Goal: Information Seeking & Learning: Learn about a topic

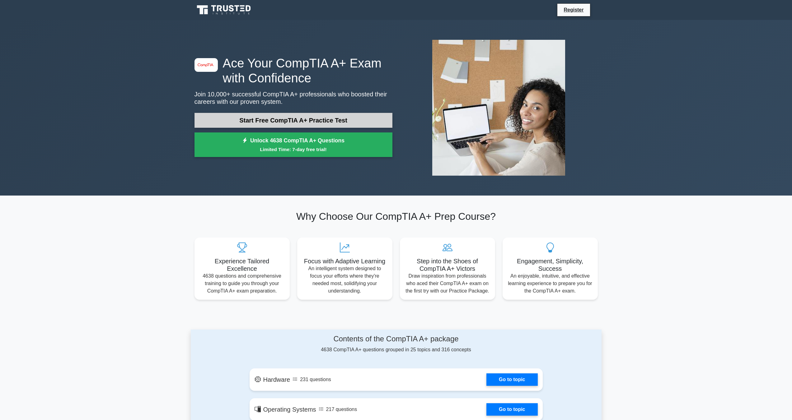
click at [302, 126] on link "Start Free CompTIA A+ Practice Test" at bounding box center [293, 120] width 198 height 15
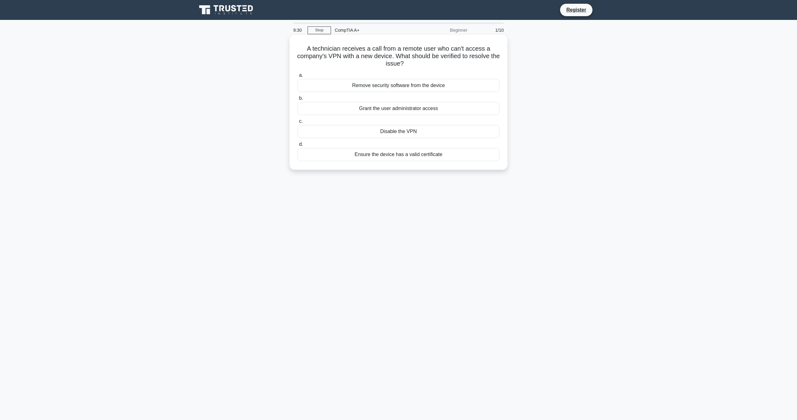
click at [377, 158] on div "Ensure the device has a valid certificate" at bounding box center [398, 154] width 202 height 13
click at [297, 147] on input "d. Ensure the device has a valid certificate" at bounding box center [297, 145] width 0 height 4
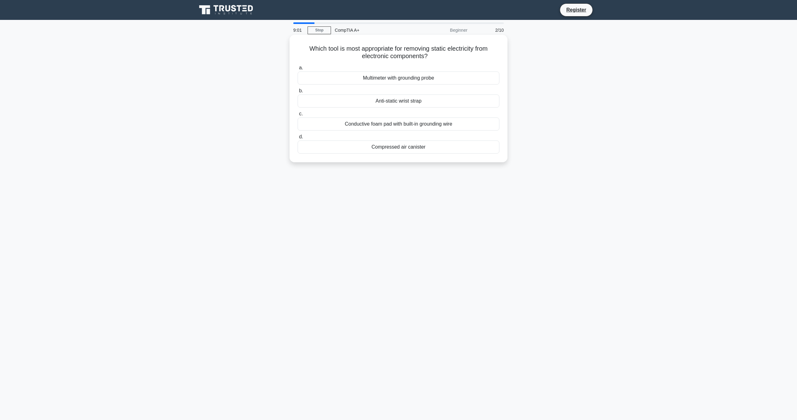
click at [376, 126] on div "Conductive foam pad with built-in grounding wire" at bounding box center [398, 124] width 202 height 13
click at [297, 116] on input "c. Conductive foam pad with built-in grounding wire" at bounding box center [297, 114] width 0 height 4
click at [390, 126] on div "Encrypting user data and managing file permissions across the system" at bounding box center [398, 124] width 202 height 13
click at [297, 116] on input "c. Encrypting user data and managing file permissions across the system" at bounding box center [297, 114] width 0 height 4
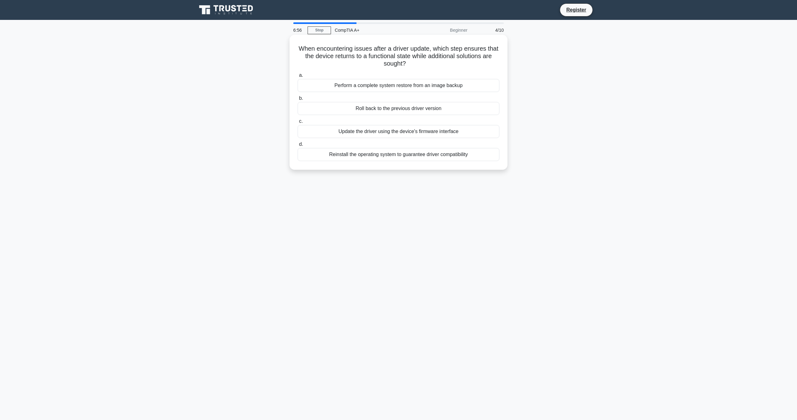
click at [391, 111] on div "Roll back to the previous driver version" at bounding box center [398, 108] width 202 height 13
click at [297, 101] on input "b. Roll back to the previous driver version" at bounding box center [297, 98] width 0 height 4
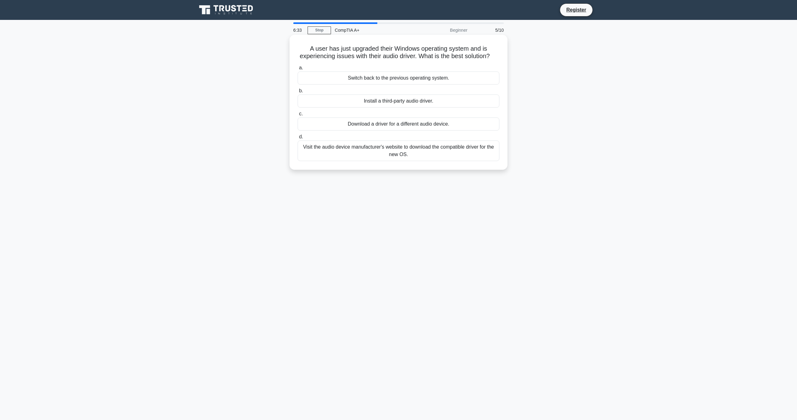
click at [410, 160] on div "Visit the audio device manufacturer's website to download the compatible driver…" at bounding box center [398, 151] width 202 height 21
click at [297, 139] on input "d. Visit the audio device manufacturer's website to download the compatible dri…" at bounding box center [297, 137] width 0 height 4
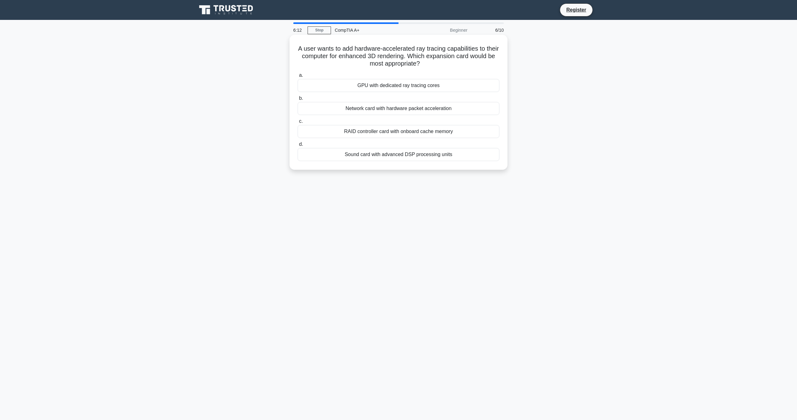
click at [414, 87] on div "GPU with dedicated ray tracing cores" at bounding box center [398, 85] width 202 height 13
click at [297, 77] on input "a. GPU with dedicated ray tracing cores" at bounding box center [297, 75] width 0 height 4
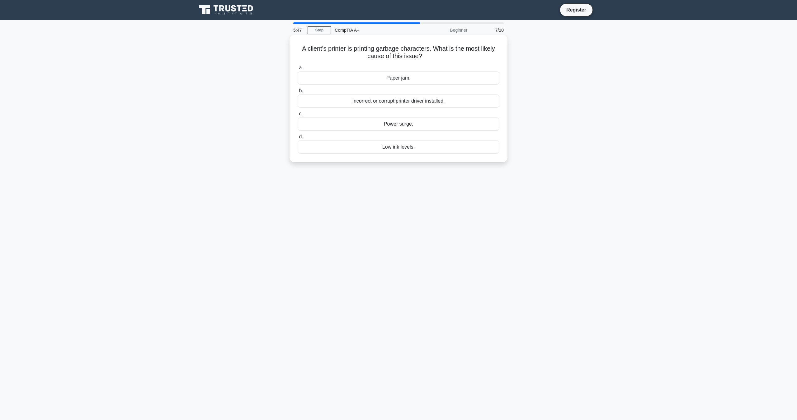
click at [344, 102] on div "Incorrect or corrupt printer driver installed." at bounding box center [398, 101] width 202 height 13
click at [297, 93] on input "b. Incorrect or corrupt printer driver installed." at bounding box center [297, 91] width 0 height 4
click at [407, 147] on div "Slider Control" at bounding box center [398, 147] width 202 height 13
click at [297, 139] on input "d. Slider Control" at bounding box center [297, 137] width 0 height 4
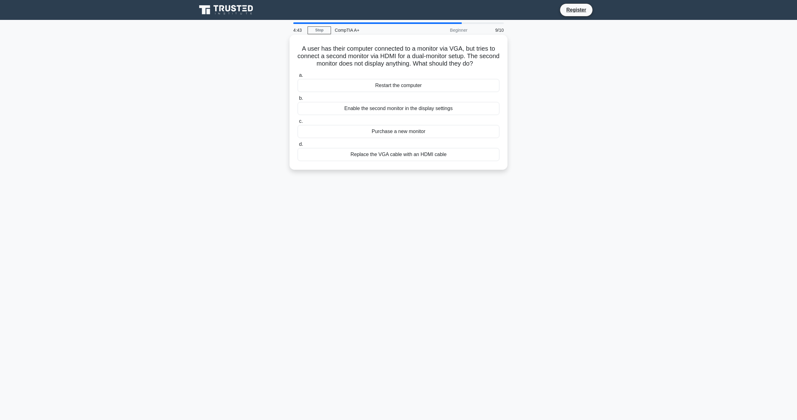
click at [393, 106] on div "Enable the second monitor in the display settings" at bounding box center [398, 108] width 202 height 13
click at [297, 101] on input "b. Enable the second monitor in the display settings" at bounding box center [297, 98] width 0 height 4
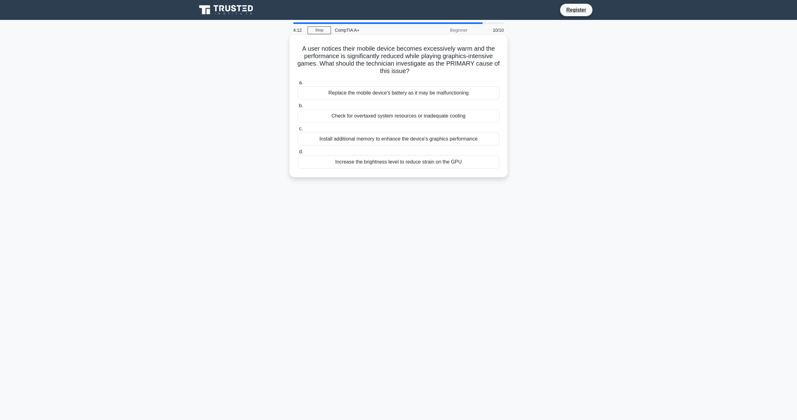
click at [370, 116] on div "Check for overtaxed system resources or inadequate cooling" at bounding box center [398, 116] width 202 height 13
click at [297, 108] on input "b. Check for overtaxed system resources or inadequate cooling" at bounding box center [297, 106] width 0 height 4
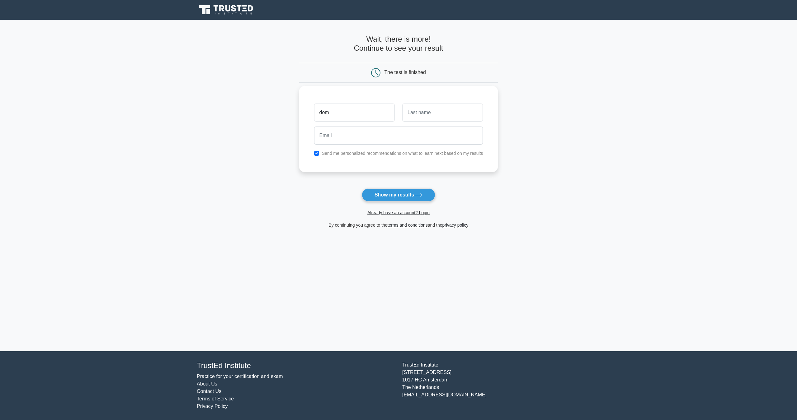
type input "dominique"
click at [424, 108] on input "text" at bounding box center [442, 113] width 81 height 18
type input "royal"
click at [377, 138] on input "email" at bounding box center [398, 136] width 169 height 18
type input "dominiqueeverything@gmail.com"
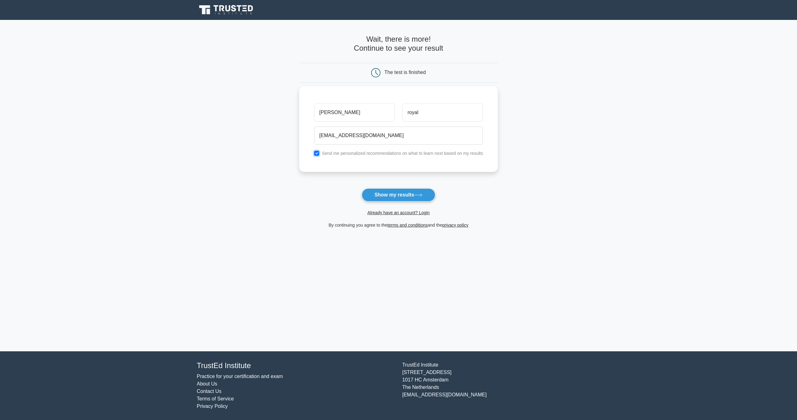
click at [316, 153] on input "checkbox" at bounding box center [316, 153] width 5 height 5
checkbox input "false"
click at [381, 196] on button "Show my results" at bounding box center [398, 195] width 73 height 13
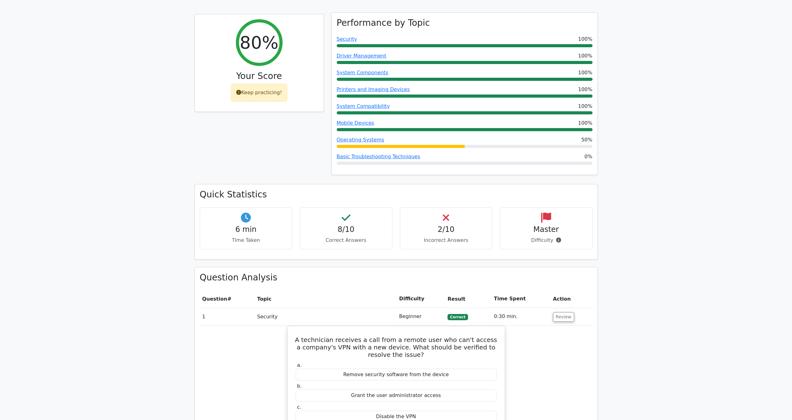
scroll to position [218, 0]
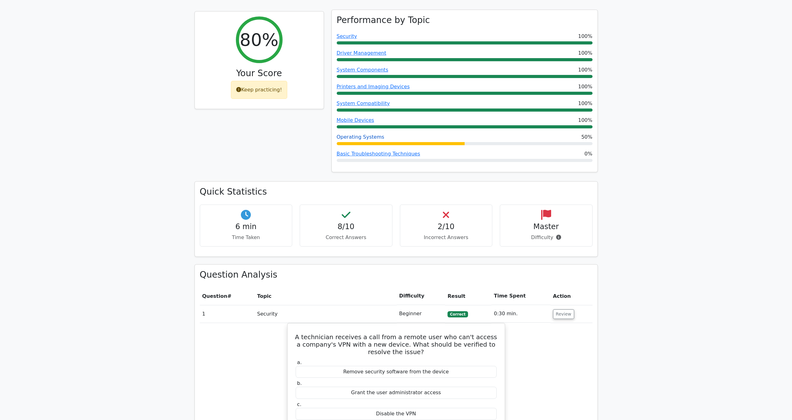
click at [352, 134] on link "Operating Systems" at bounding box center [361, 137] width 48 height 6
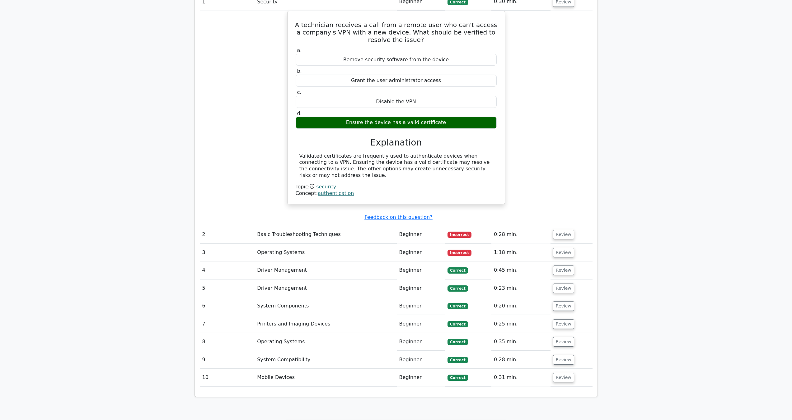
scroll to position [529, 0]
click at [559, 230] on button "Review" at bounding box center [563, 235] width 21 height 10
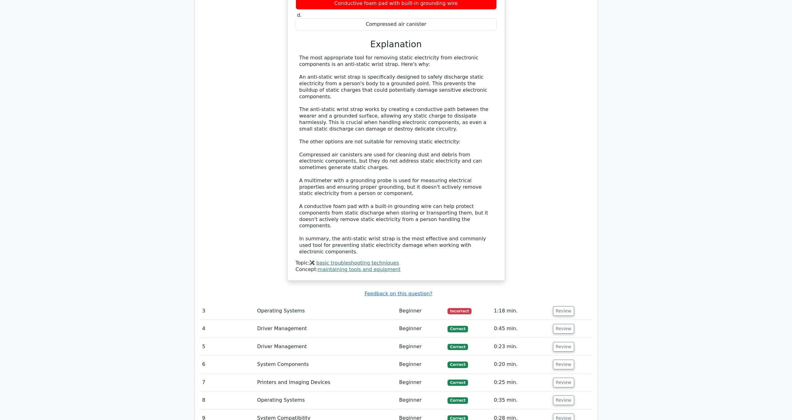
scroll to position [902, 0]
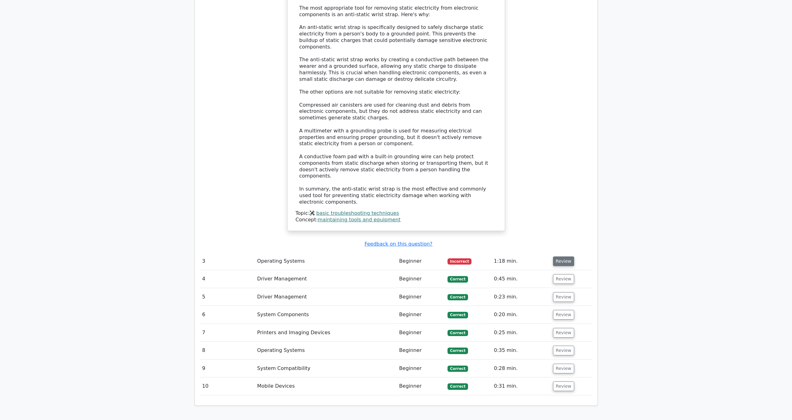
click at [567, 257] on button "Review" at bounding box center [563, 262] width 21 height 10
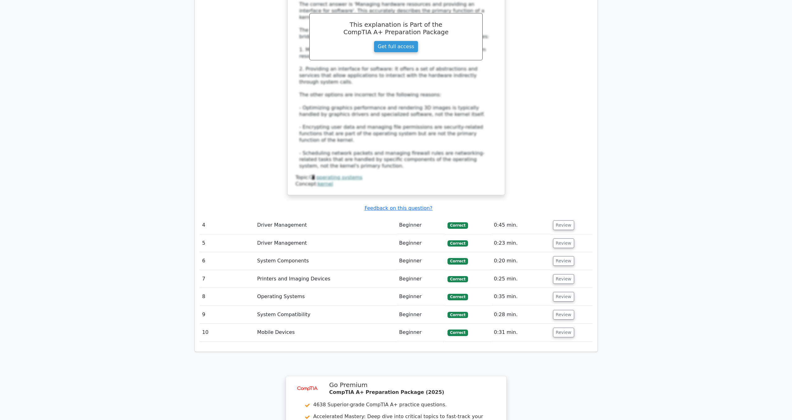
scroll to position [1307, 0]
click at [560, 327] on button "Review" at bounding box center [563, 332] width 21 height 10
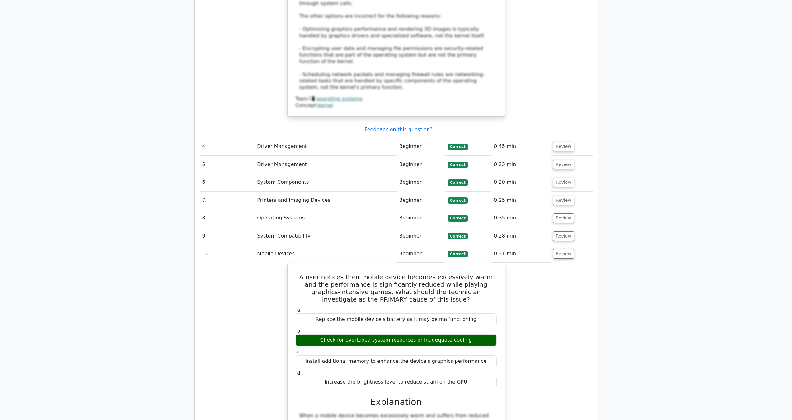
scroll to position [1338, 0]
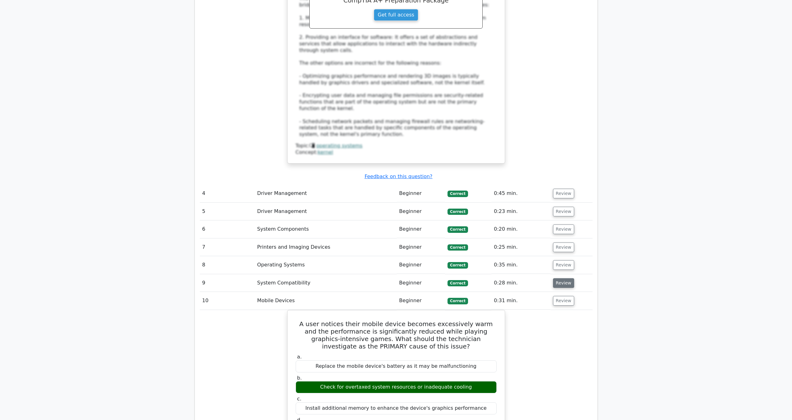
click at [559, 278] on button "Review" at bounding box center [563, 283] width 21 height 10
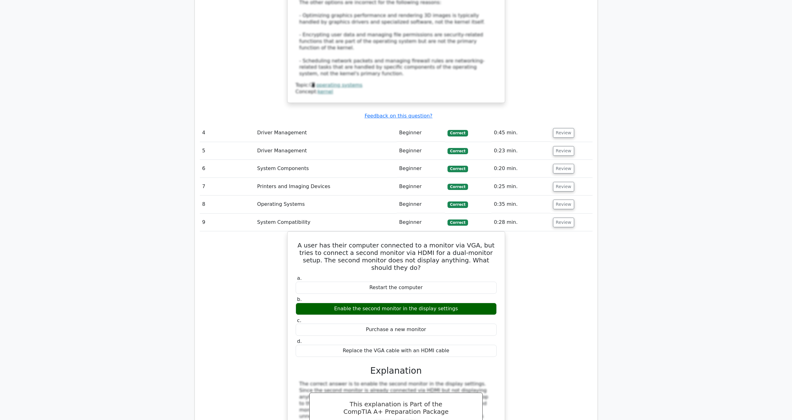
scroll to position [1400, 0]
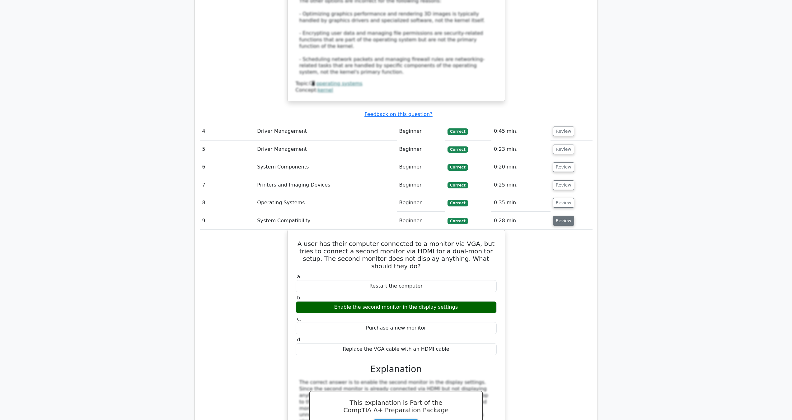
click at [561, 216] on button "Review" at bounding box center [563, 221] width 21 height 10
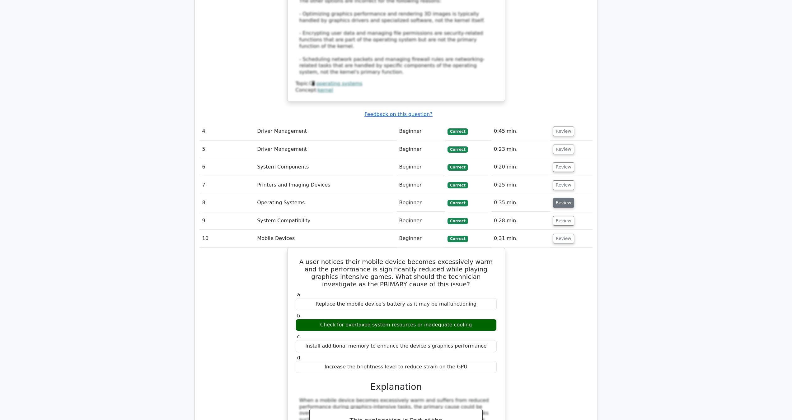
click at [559, 198] on button "Review" at bounding box center [563, 203] width 21 height 10
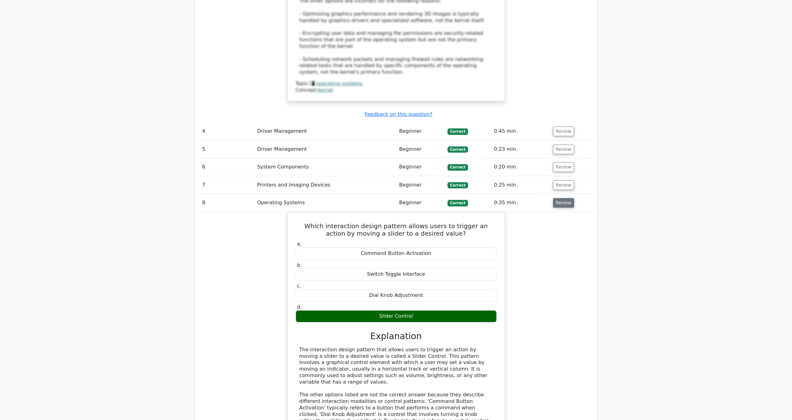
click at [559, 198] on button "Review" at bounding box center [563, 203] width 21 height 10
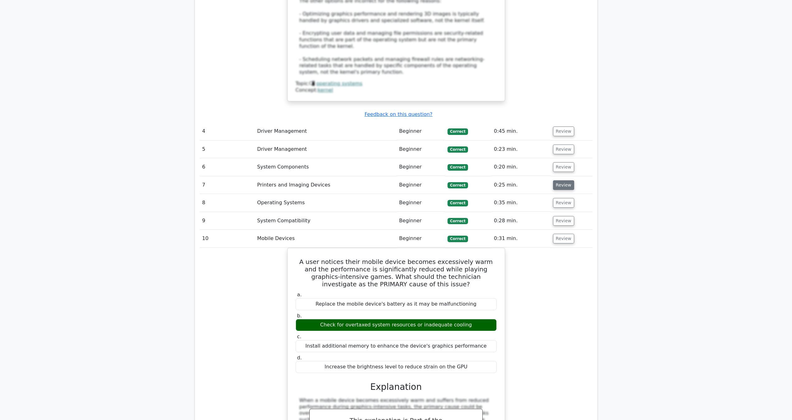
click at [559, 180] on button "Review" at bounding box center [563, 185] width 21 height 10
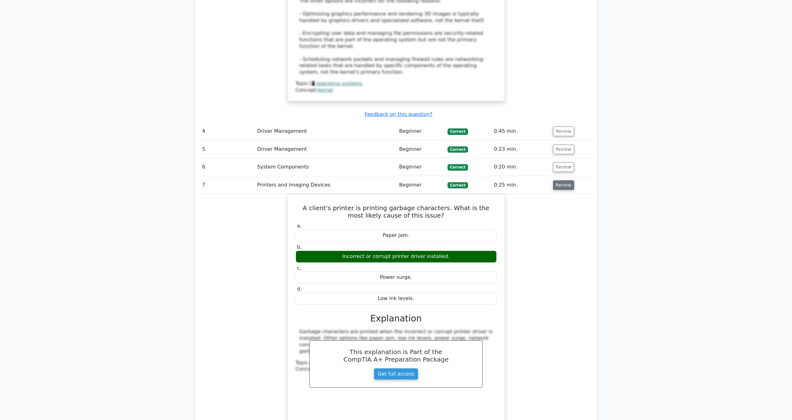
click at [559, 180] on button "Review" at bounding box center [563, 185] width 21 height 10
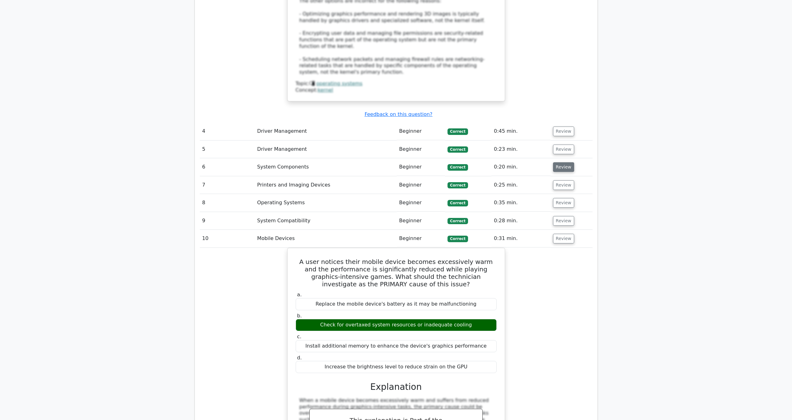
click at [561, 162] on button "Review" at bounding box center [563, 167] width 21 height 10
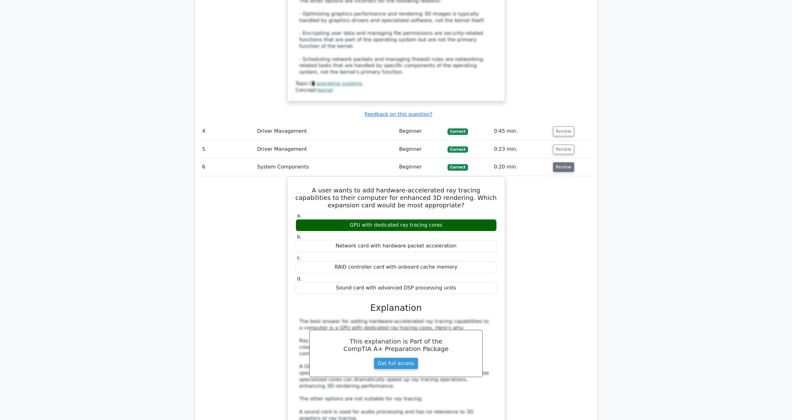
click at [561, 162] on button "Review" at bounding box center [563, 167] width 21 height 10
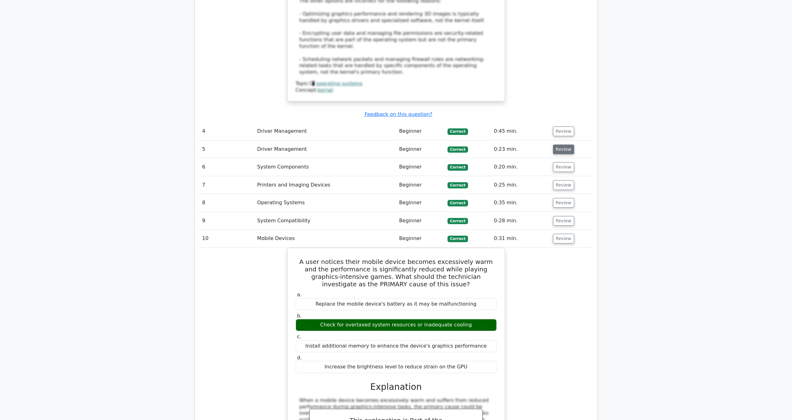
click at [558, 145] on button "Review" at bounding box center [563, 150] width 21 height 10
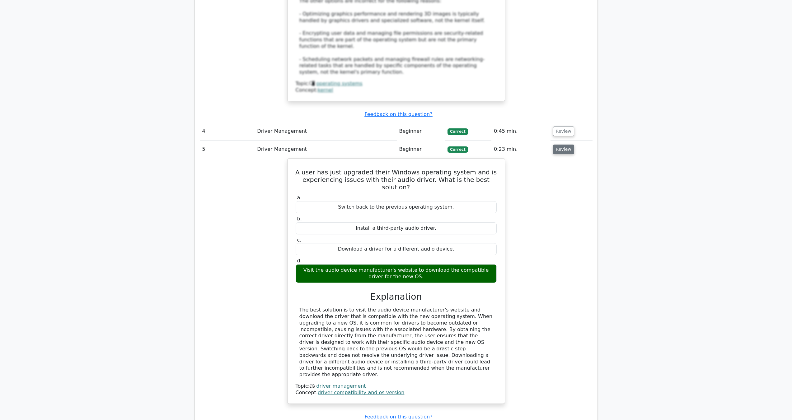
click at [558, 145] on button "Review" at bounding box center [563, 150] width 21 height 10
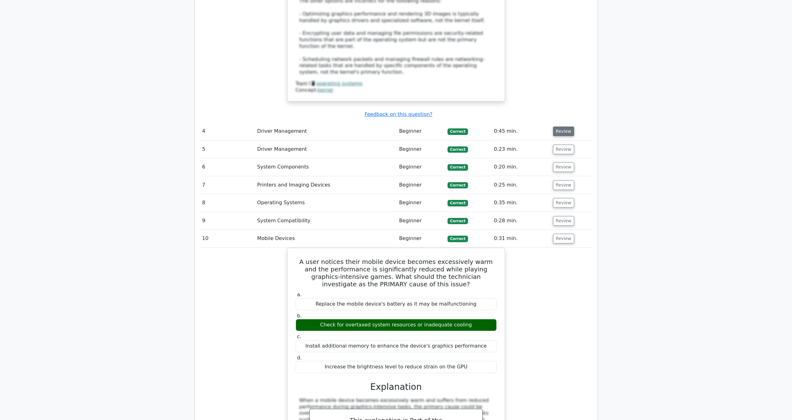
click at [558, 127] on button "Review" at bounding box center [563, 132] width 21 height 10
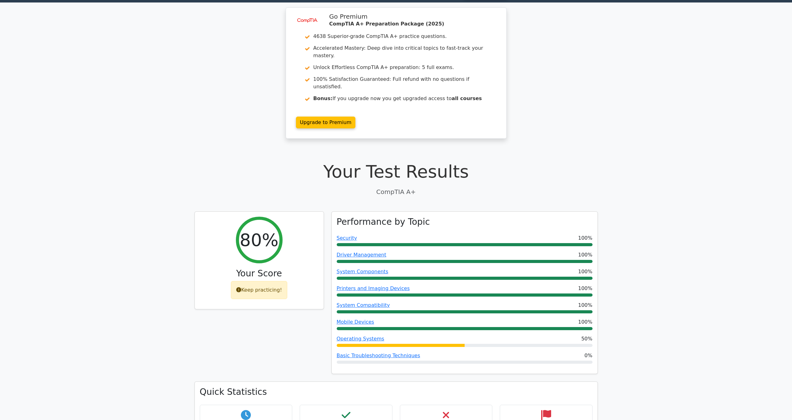
scroll to position [0, 0]
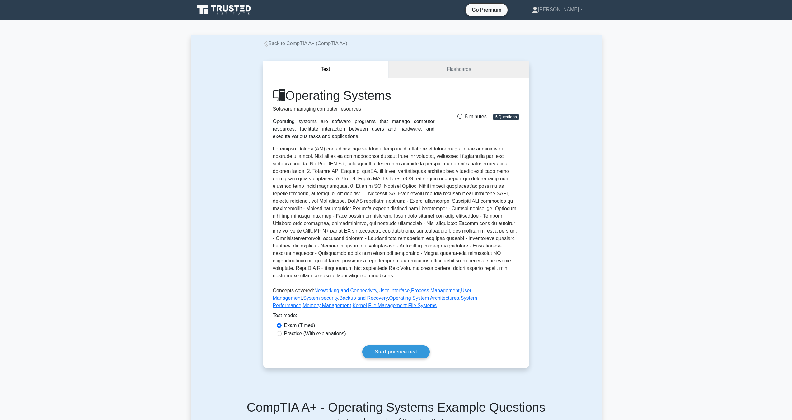
click at [438, 70] on link "Flashcards" at bounding box center [458, 70] width 141 height 18
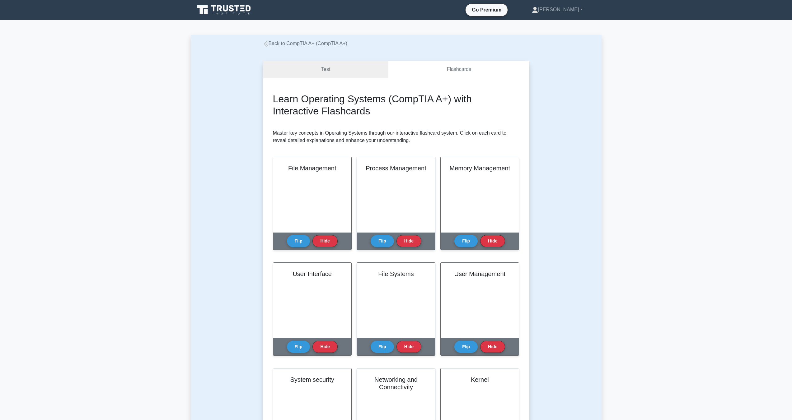
click at [330, 76] on link "Test" at bounding box center [326, 70] width 126 height 18
